Goal: Task Accomplishment & Management: Use online tool/utility

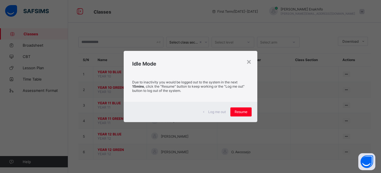
click at [238, 110] on span "Resume" at bounding box center [240, 112] width 13 height 4
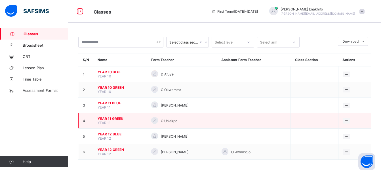
click at [117, 120] on span "YEAR 11 GREEN" at bounding box center [119, 119] width 45 height 4
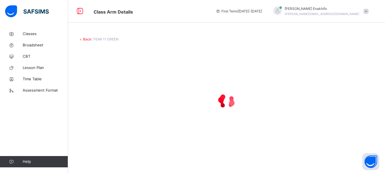
click at [108, 41] on span "/ YEAR 11 GREEN" at bounding box center [104, 39] width 27 height 4
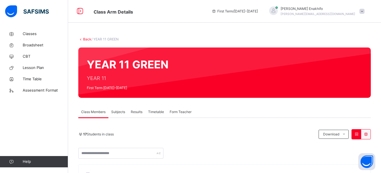
drag, startPoint x: 307, startPoint y: 85, endPoint x: 357, endPoint y: -29, distance: 124.6
click at [173, 109] on div "Form Teacher" at bounding box center [180, 112] width 27 height 11
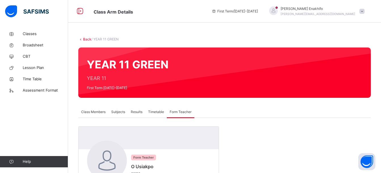
click at [117, 111] on span "Subjects" at bounding box center [118, 112] width 14 height 5
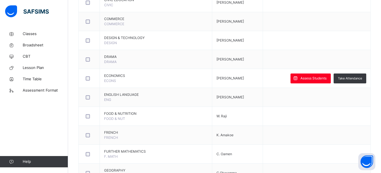
scroll to position [283, 0]
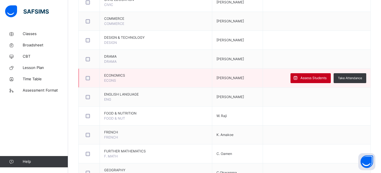
click at [315, 80] on span "Assess Students" at bounding box center [313, 78] width 26 height 5
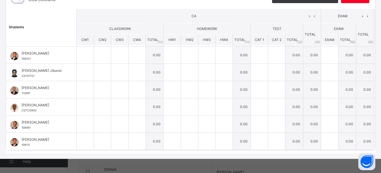
scroll to position [181, 0]
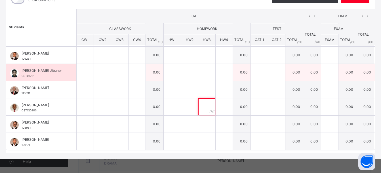
drag, startPoint x: 200, startPoint y: 99, endPoint x: 211, endPoint y: 69, distance: 31.3
click at [211, 69] on tbody "Caritas Edet 109021 Caritas Edet 109021 0.00 0.00 0.00 0.00 0.00 0.00 0.00 Gene…" at bounding box center [200, 4] width 389 height 294
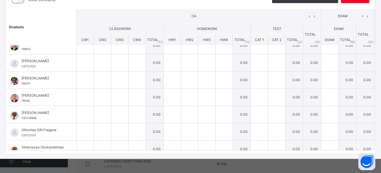
scroll to position [0, 0]
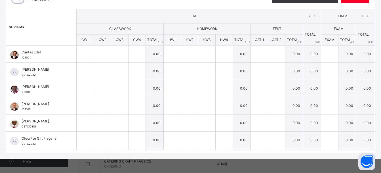
click at [374, 10] on th "TOTAL /100" at bounding box center [383, 27] width 18 height 37
click at [371, 29] on th "TOTAL / 60" at bounding box center [365, 35] width 18 height 22
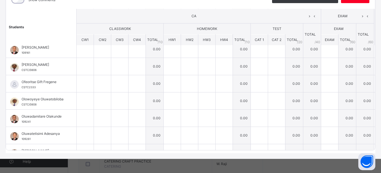
scroll to position [72, 0]
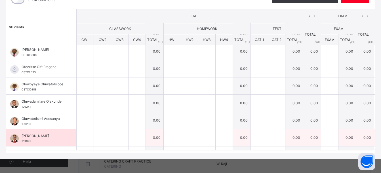
click at [374, 137] on td "0.00" at bounding box center [383, 137] width 18 height 17
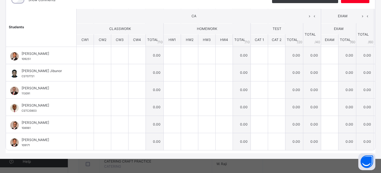
scroll to position [193, 0]
